Goal: Task Accomplishment & Management: Use online tool/utility

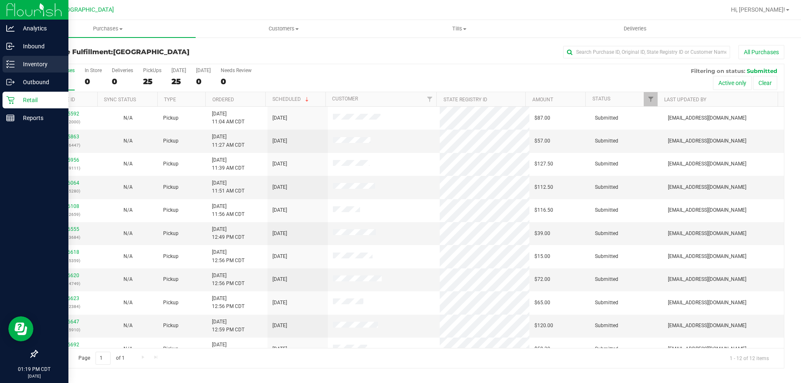
click at [14, 68] on icon at bounding box center [10, 64] width 8 height 8
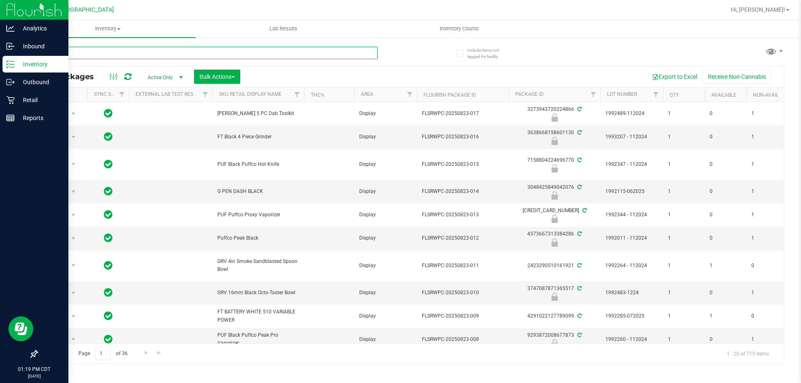
click at [340, 53] on input "text" at bounding box center [207, 53] width 341 height 13
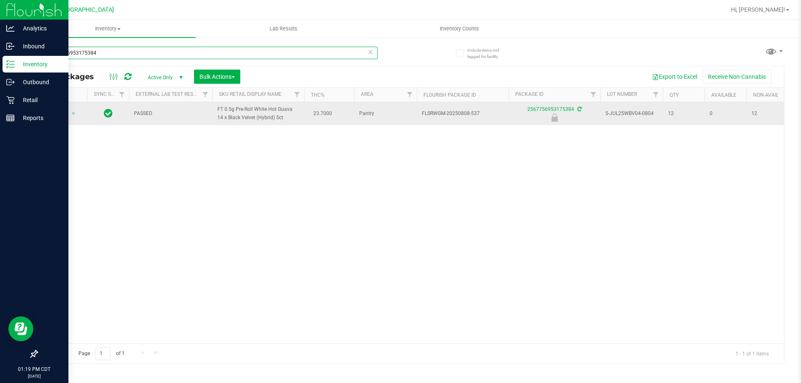
type input "2567756953175384"
click at [69, 107] on td "Action Action Edit attributes Global inventory Locate package Package audit log…" at bounding box center [62, 113] width 50 height 23
click at [60, 110] on span "Action" at bounding box center [56, 114] width 23 height 12
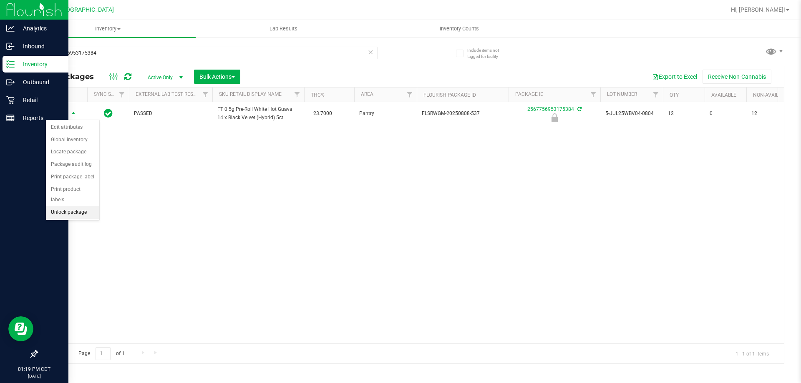
click at [67, 207] on li "Unlock package" at bounding box center [72, 213] width 53 height 13
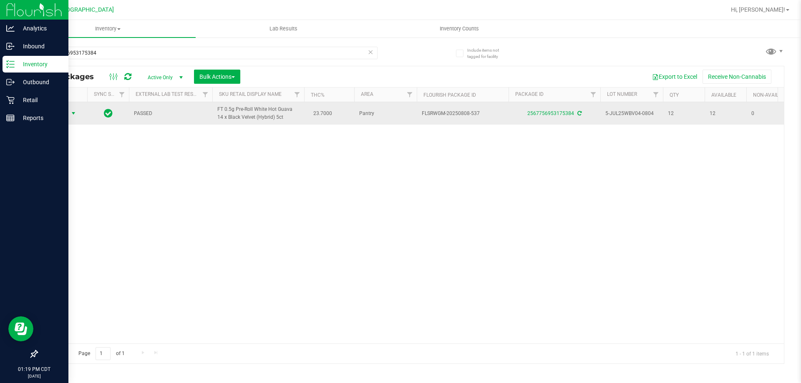
click at [60, 118] on span "Action" at bounding box center [56, 114] width 23 height 12
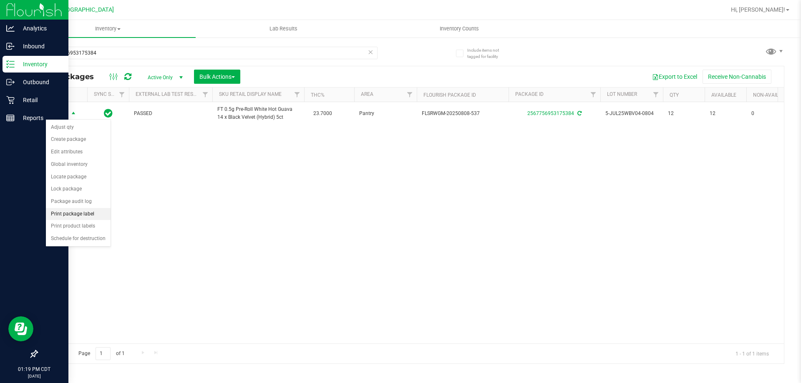
click at [78, 216] on li "Print package label" at bounding box center [78, 214] width 65 height 13
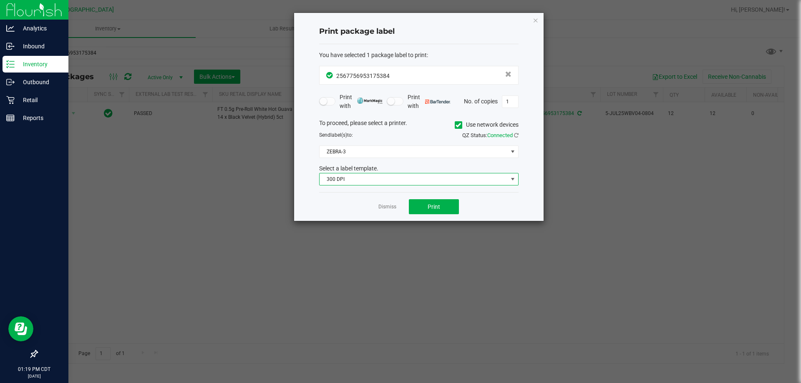
click at [416, 185] on span "300 DPI" at bounding box center [414, 180] width 188 height 12
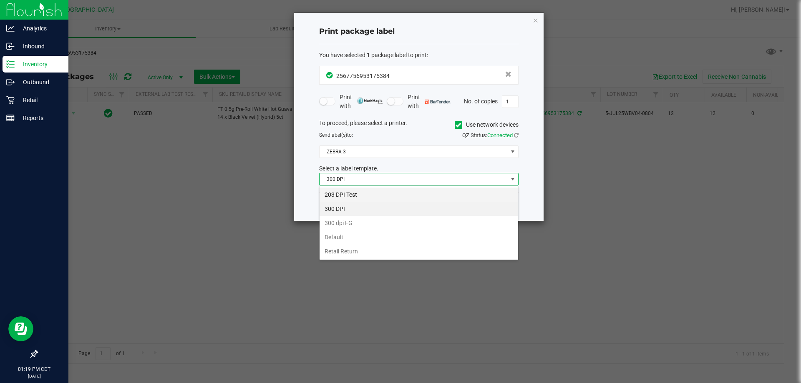
scroll to position [13, 199]
click at [387, 194] on li "203 DPI Test" at bounding box center [419, 195] width 199 height 14
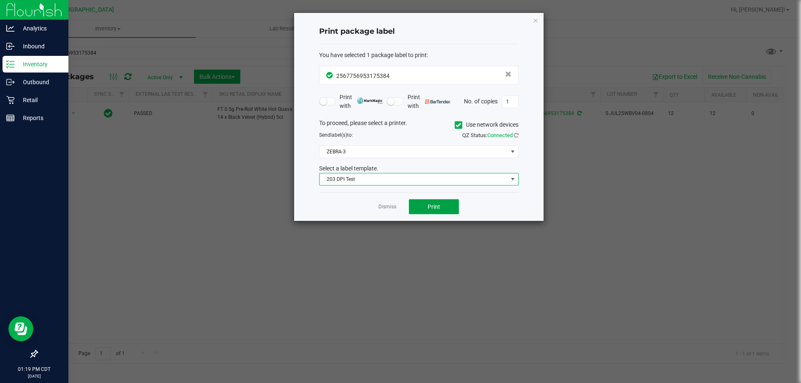
click at [434, 208] on span "Print" at bounding box center [434, 207] width 13 height 7
click at [393, 209] on link "Dismiss" at bounding box center [387, 207] width 18 height 7
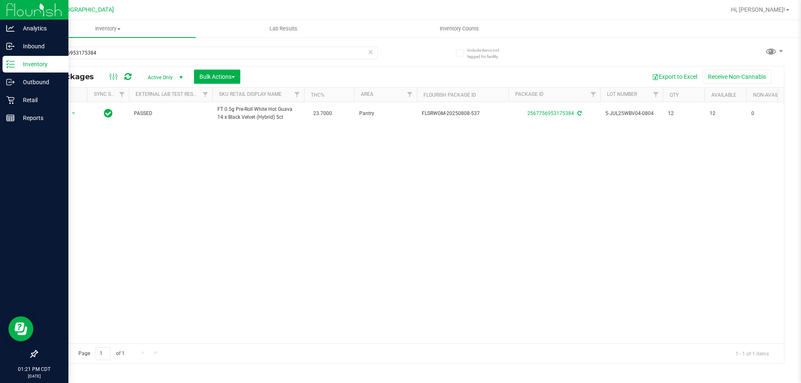
click at [368, 54] on icon at bounding box center [371, 52] width 6 height 10
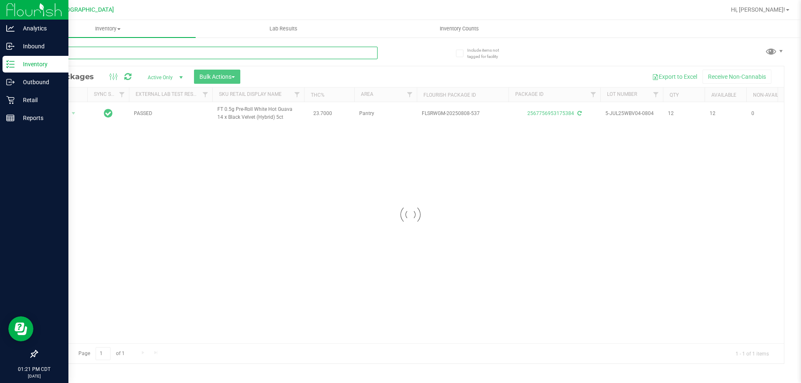
click at [368, 54] on input "text" at bounding box center [207, 53] width 341 height 13
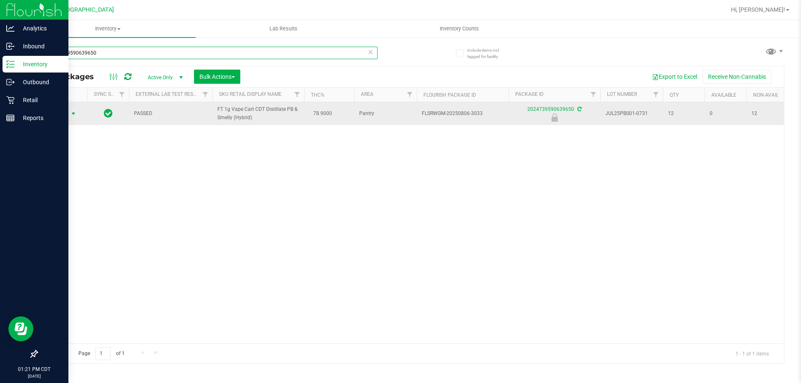
type input "2024739590639650"
click at [65, 115] on span "Action" at bounding box center [56, 114] width 23 height 12
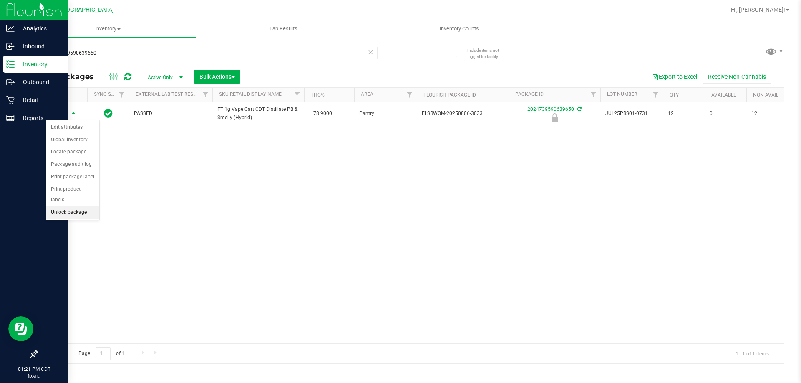
click at [83, 207] on li "Unlock package" at bounding box center [72, 213] width 53 height 13
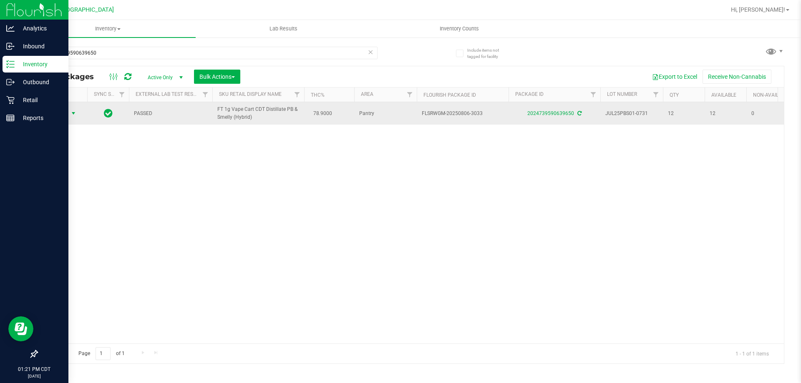
click at [58, 113] on span "Action" at bounding box center [56, 114] width 23 height 12
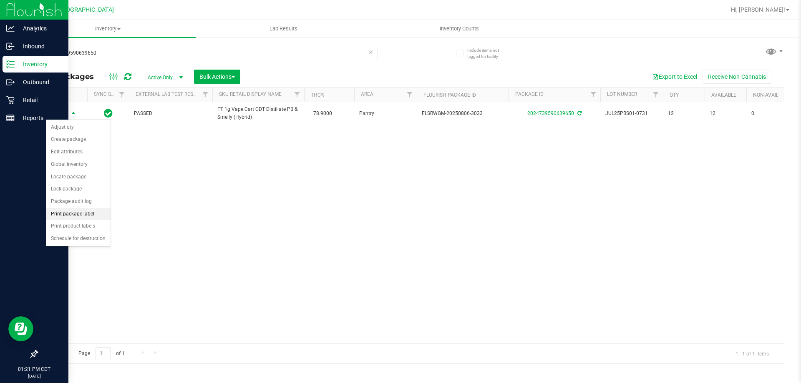
click at [83, 208] on li "Print package label" at bounding box center [78, 214] width 65 height 13
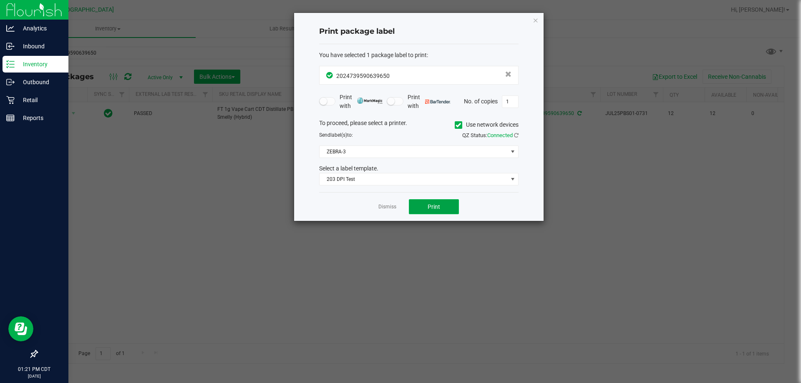
click at [433, 208] on span "Print" at bounding box center [434, 207] width 13 height 7
click at [393, 212] on div "Dismiss Print" at bounding box center [418, 206] width 199 height 29
click at [388, 201] on div "Dismiss Print" at bounding box center [418, 206] width 199 height 29
click at [387, 211] on link "Dismiss" at bounding box center [387, 207] width 18 height 7
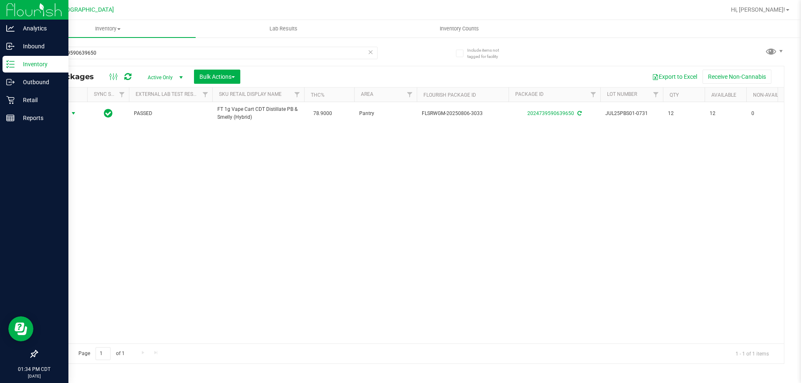
click at [372, 51] on icon at bounding box center [371, 52] width 6 height 10
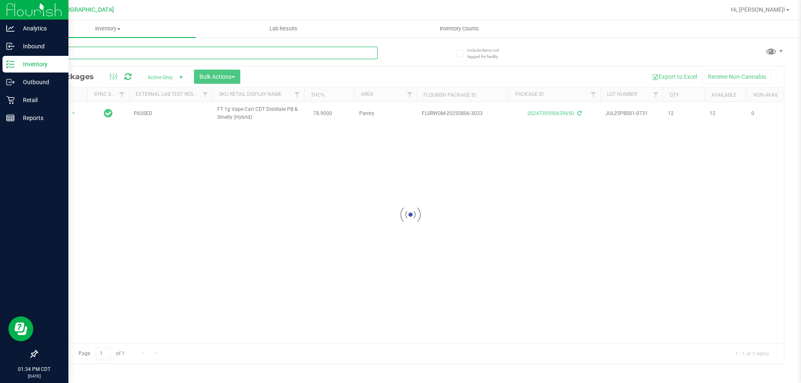
click at [360, 54] on input "text" at bounding box center [207, 53] width 341 height 13
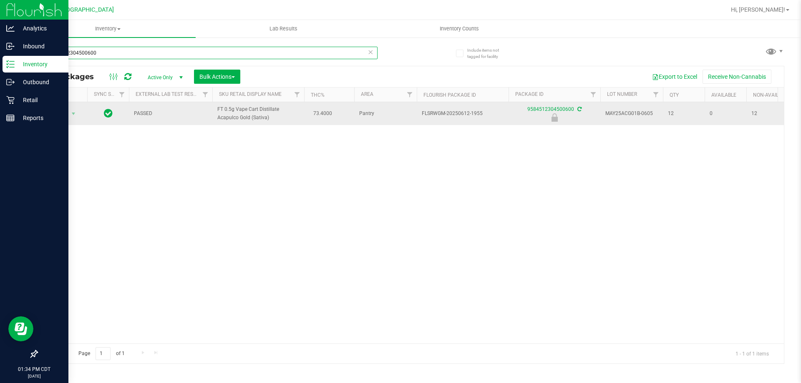
type input "9584512304500600"
click at [53, 120] on td "Action Action Edit attributes Global inventory Locate package Package audit log…" at bounding box center [62, 113] width 50 height 23
click at [66, 114] on span "Action" at bounding box center [56, 114] width 23 height 12
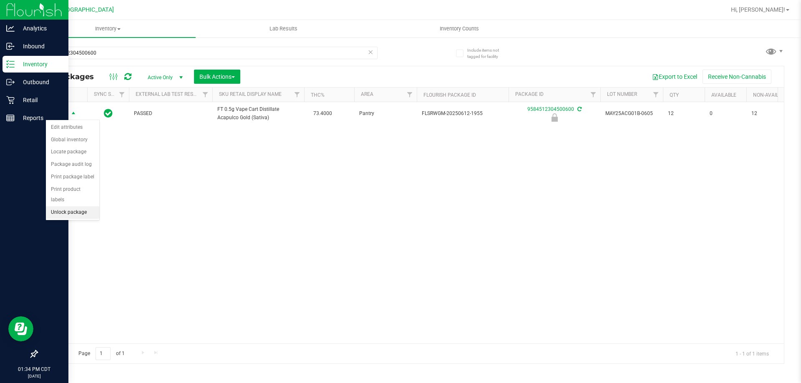
click at [65, 207] on li "Unlock package" at bounding box center [72, 213] width 53 height 13
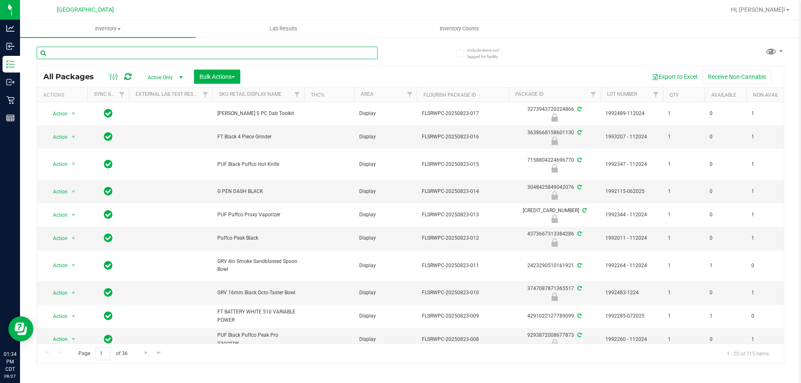
click at [141, 55] on input "text" at bounding box center [207, 53] width 341 height 13
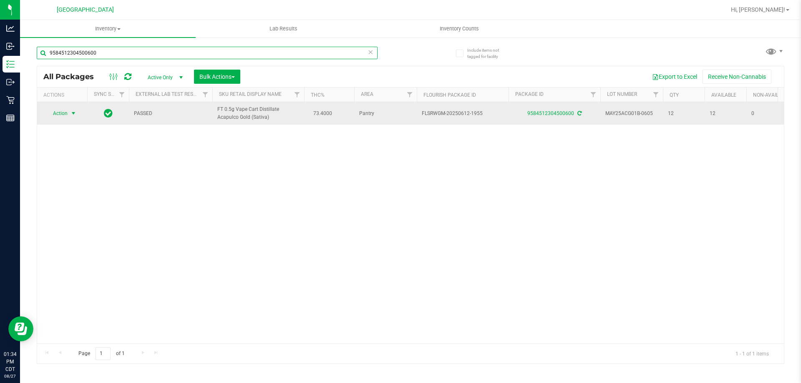
type input "9584512304500600"
click at [71, 111] on span "select" at bounding box center [73, 113] width 7 height 7
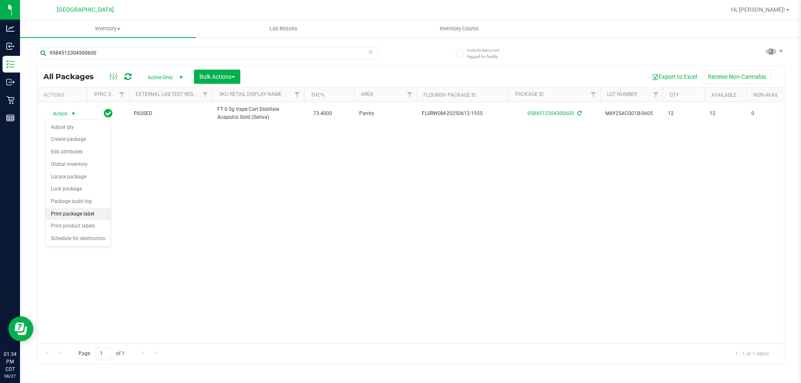
click at [85, 215] on li "Print package label" at bounding box center [78, 214] width 65 height 13
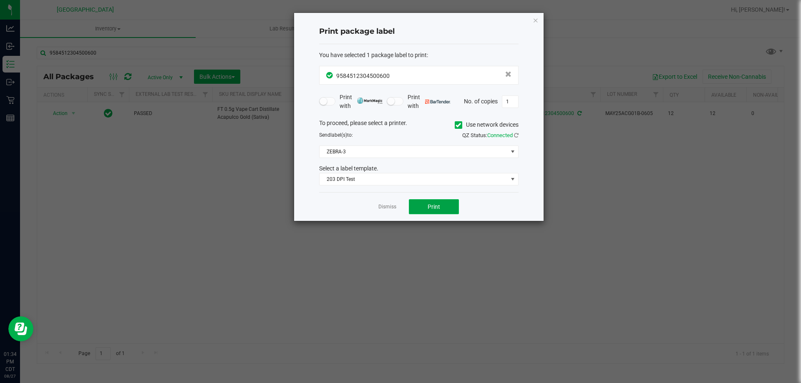
click at [428, 201] on button "Print" at bounding box center [434, 206] width 50 height 15
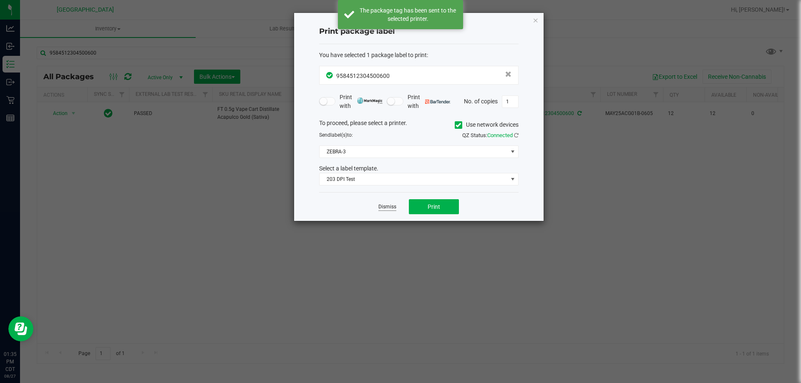
click at [383, 204] on link "Dismiss" at bounding box center [387, 207] width 18 height 7
